Goal: Entertainment & Leisure: Consume media (video, audio)

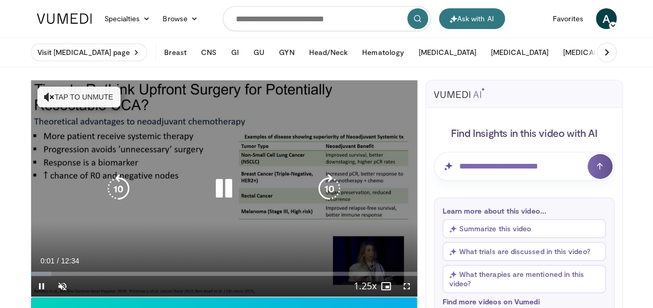
click at [225, 184] on icon "Video Player" at bounding box center [223, 188] width 29 height 29
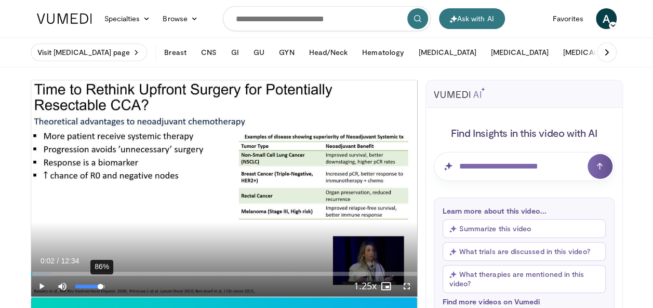
click at [101, 287] on div "86%" at bounding box center [90, 287] width 30 height 4
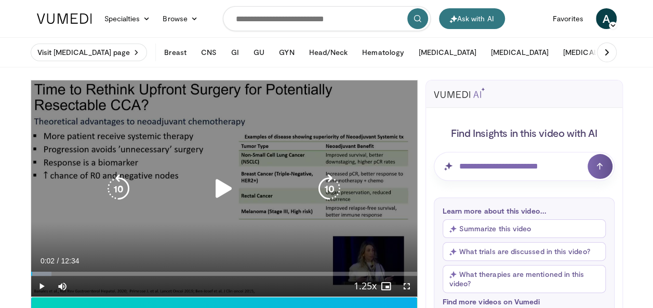
click at [219, 185] on icon "Video Player" at bounding box center [223, 188] width 29 height 29
click at [214, 143] on div "10 seconds Tap to unmute" at bounding box center [224, 188] width 386 height 217
click at [122, 184] on icon "Video Player" at bounding box center [118, 188] width 29 height 29
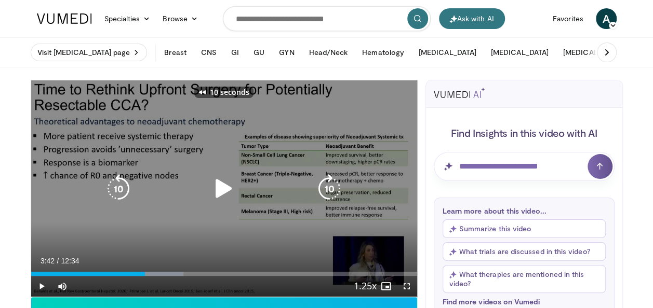
click at [122, 184] on icon "Video Player" at bounding box center [118, 188] width 29 height 29
click at [220, 192] on icon "Video Player" at bounding box center [223, 188] width 29 height 29
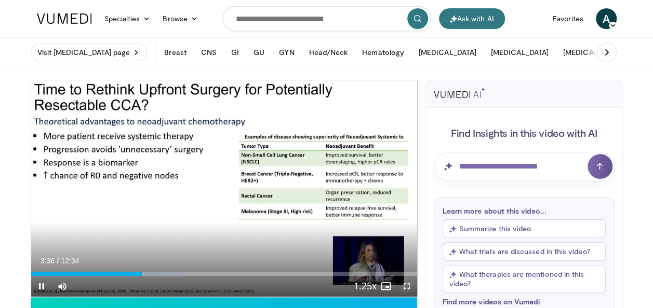
click at [408, 288] on span "Video Player" at bounding box center [406, 286] width 21 height 21
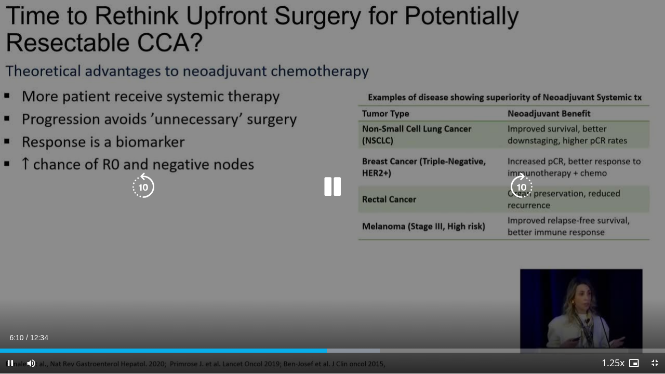
click at [145, 180] on icon "Video Player" at bounding box center [143, 186] width 29 height 29
click at [330, 190] on icon "Video Player" at bounding box center [332, 186] width 29 height 29
click at [327, 186] on icon "Video Player" at bounding box center [332, 186] width 29 height 29
click at [336, 186] on icon "Video Player" at bounding box center [332, 186] width 29 height 29
click at [330, 185] on icon "Video Player" at bounding box center [332, 186] width 29 height 29
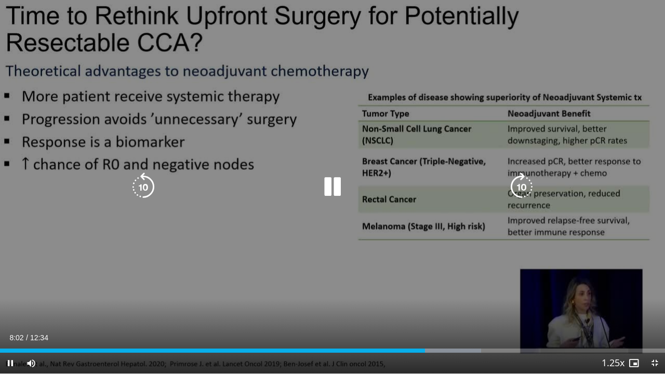
click at [337, 188] on icon "Video Player" at bounding box center [332, 186] width 29 height 29
click at [335, 188] on icon "Video Player" at bounding box center [332, 186] width 29 height 29
click at [253, 126] on div "10 seconds Tap to unmute" at bounding box center [332, 186] width 665 height 373
click at [328, 182] on icon "Video Player" at bounding box center [332, 186] width 29 height 29
click at [339, 183] on icon "Video Player" at bounding box center [332, 186] width 29 height 29
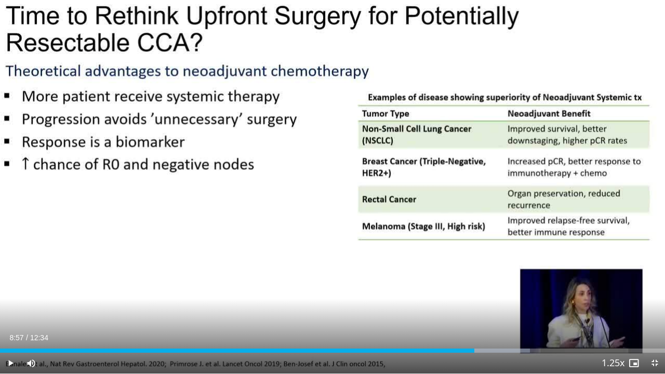
click at [287, 132] on div "10 seconds Tap to unmute" at bounding box center [332, 186] width 665 height 373
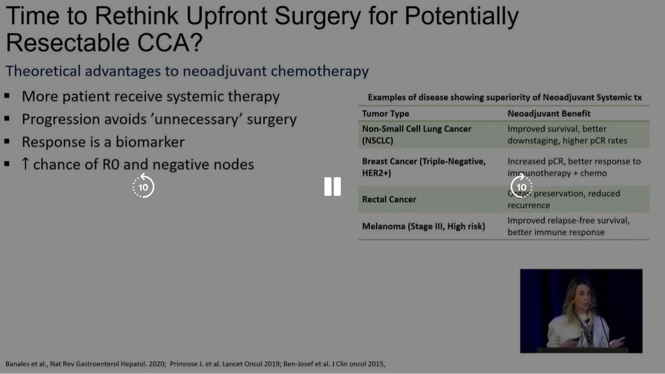
click at [332, 182] on icon "Video Player" at bounding box center [332, 186] width 29 height 29
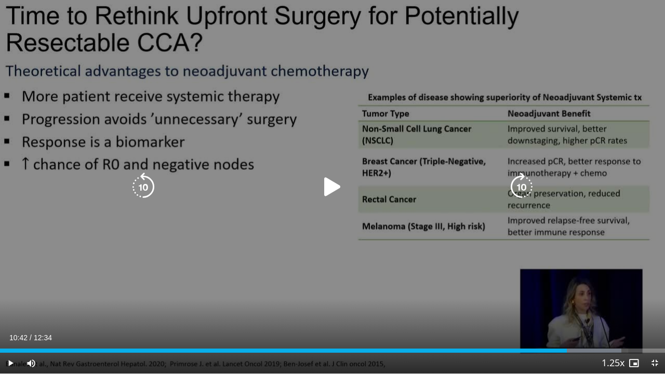
click at [324, 186] on icon "Video Player" at bounding box center [332, 186] width 29 height 29
